Goal: Navigation & Orientation: Find specific page/section

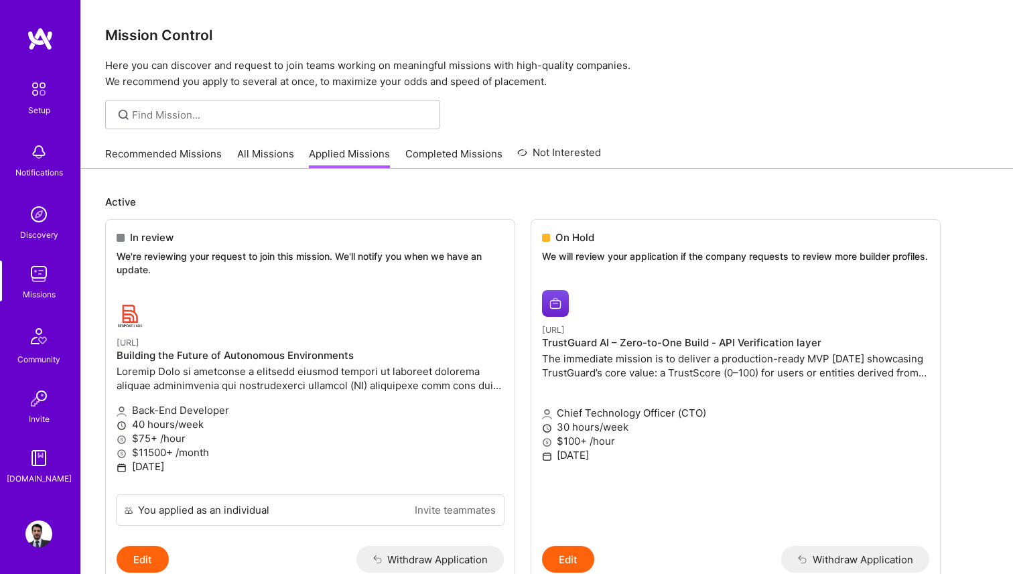
click at [35, 284] on img at bounding box center [38, 274] width 27 height 27
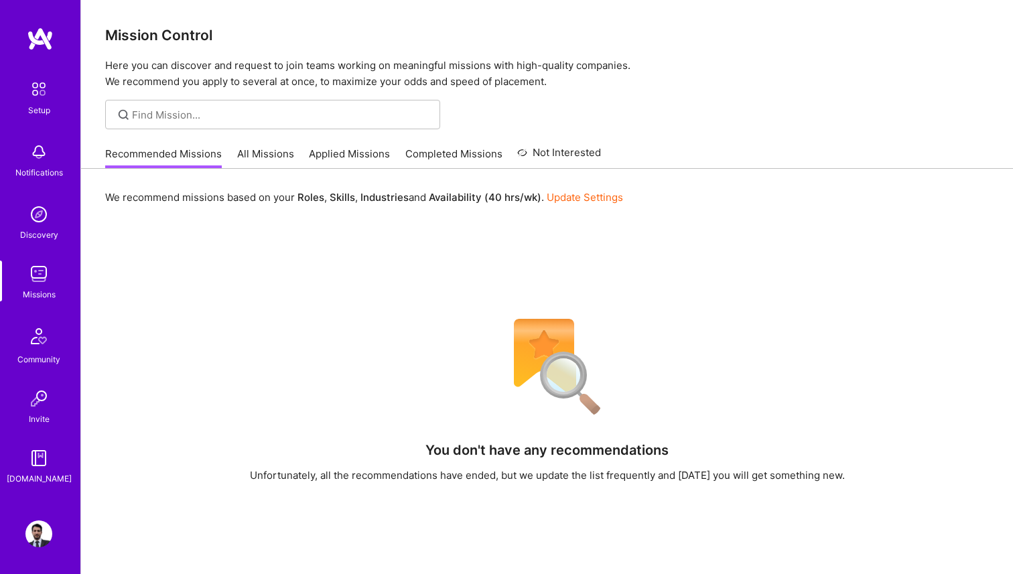
click at [349, 150] on link "Applied Missions" at bounding box center [349, 158] width 81 height 22
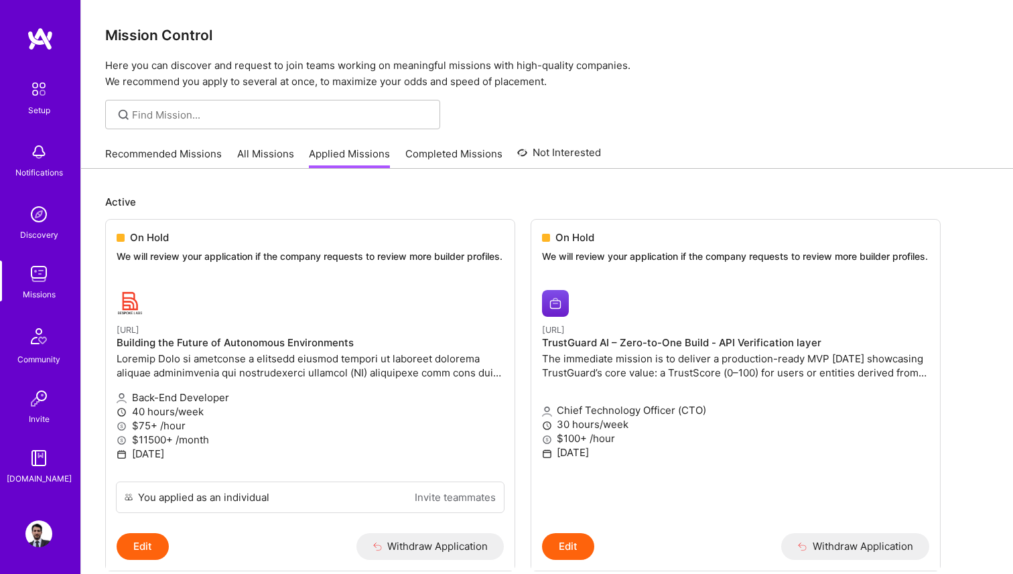
click at [146, 149] on link "Recommended Missions" at bounding box center [163, 158] width 117 height 22
